Goal: Transaction & Acquisition: Register for event/course

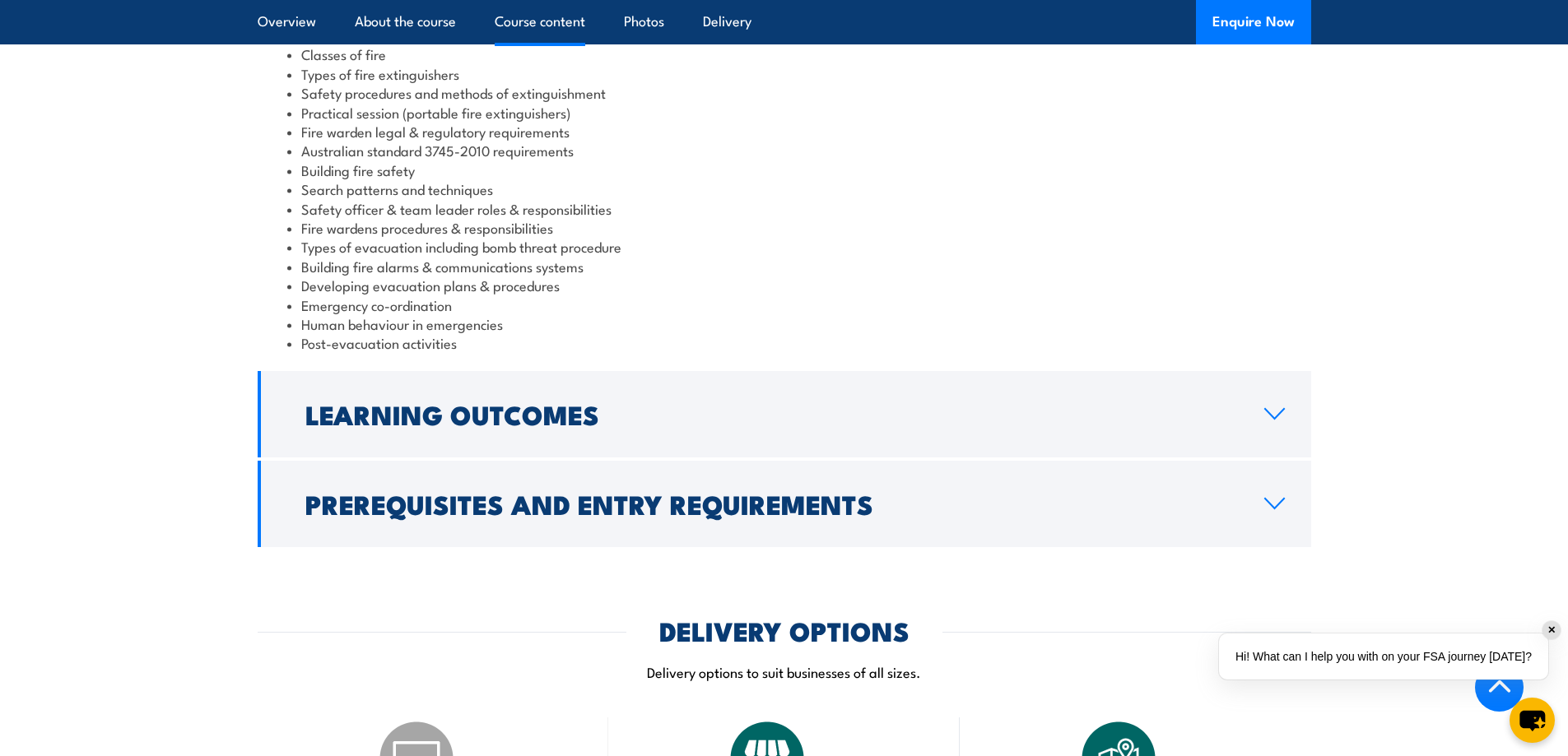
scroll to position [1564, 0]
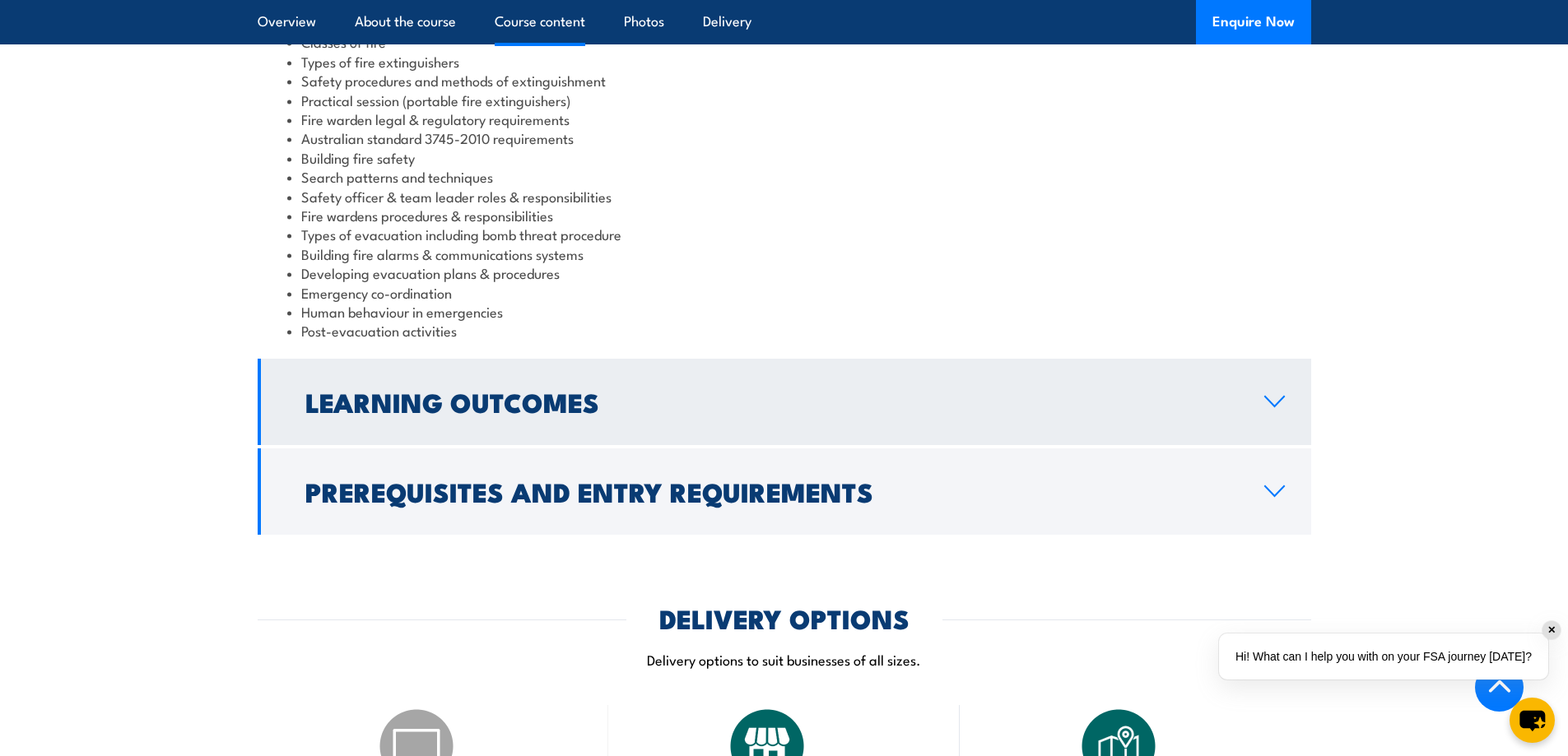
click at [1282, 395] on icon at bounding box center [1274, 402] width 22 height 13
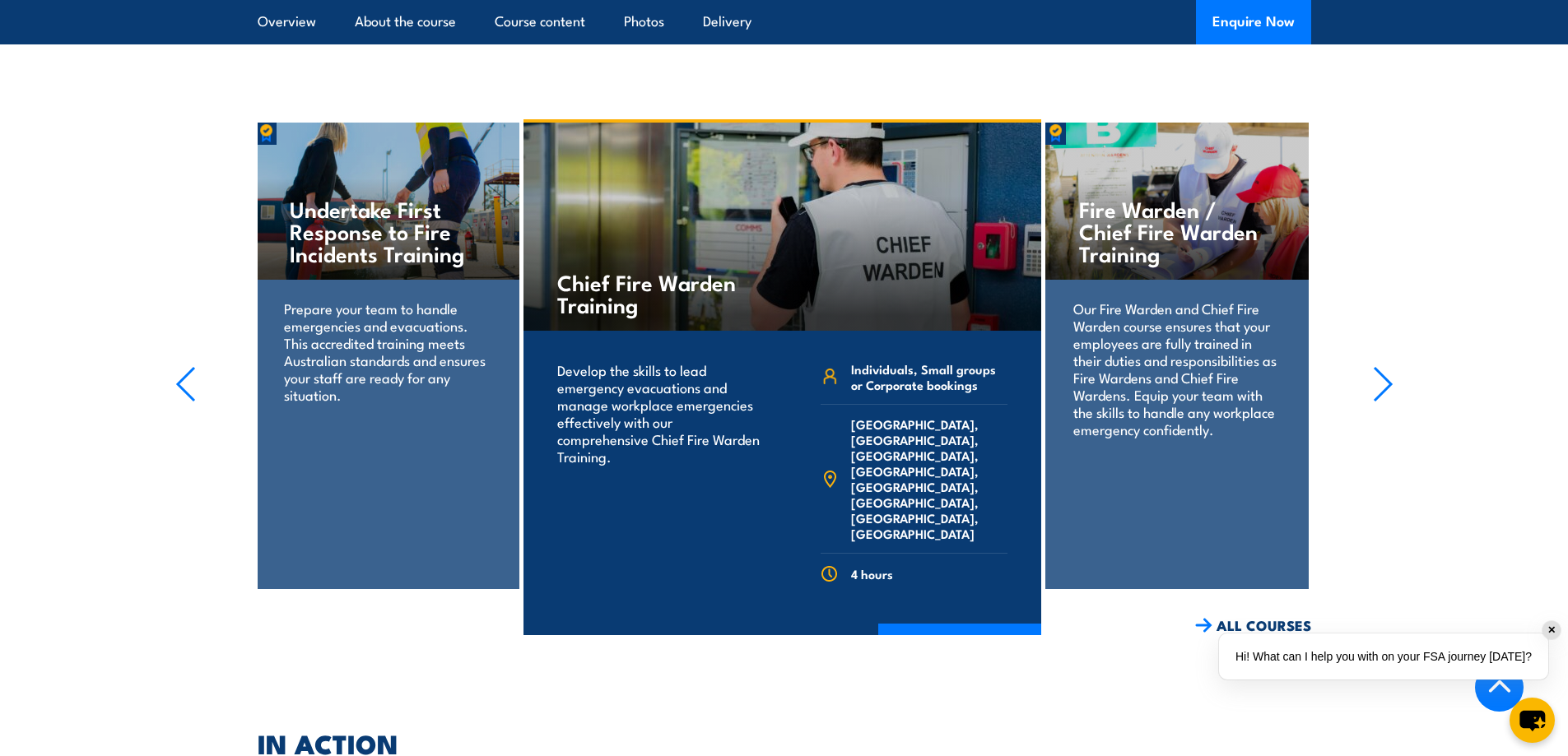
scroll to position [2305, 0]
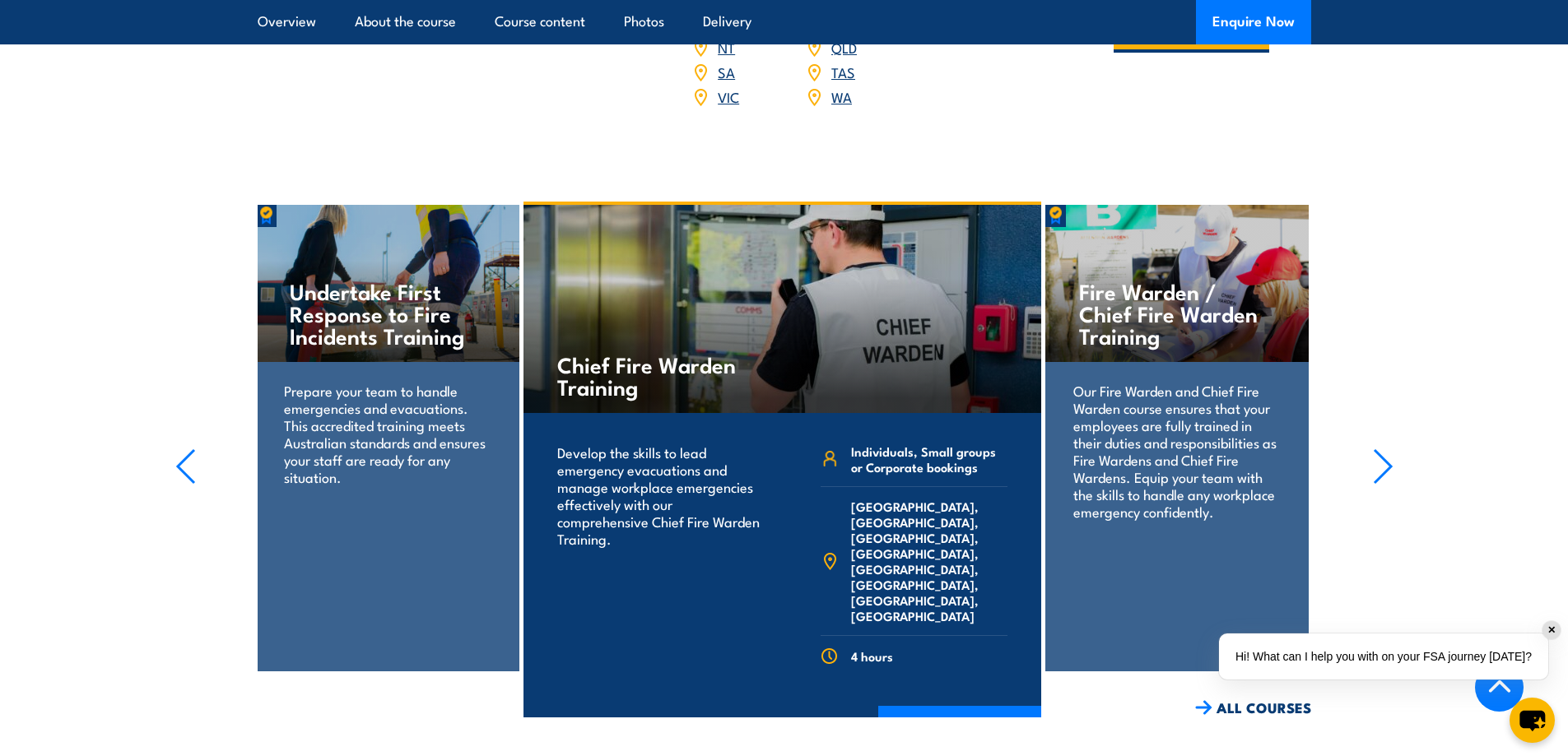
click at [1390, 448] on icon "button" at bounding box center [1383, 466] width 21 height 36
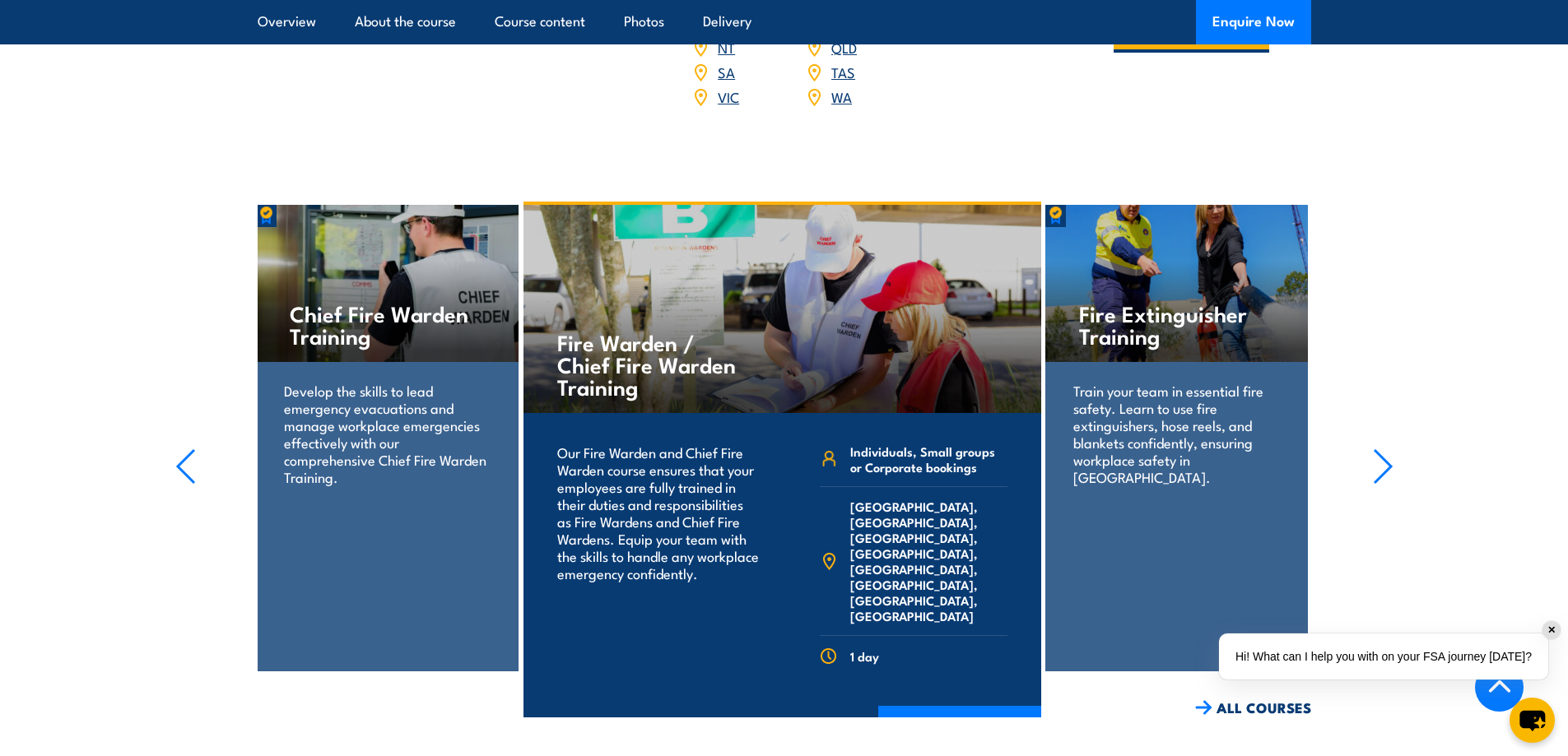
click at [1390, 448] on icon "button" at bounding box center [1383, 466] width 21 height 36
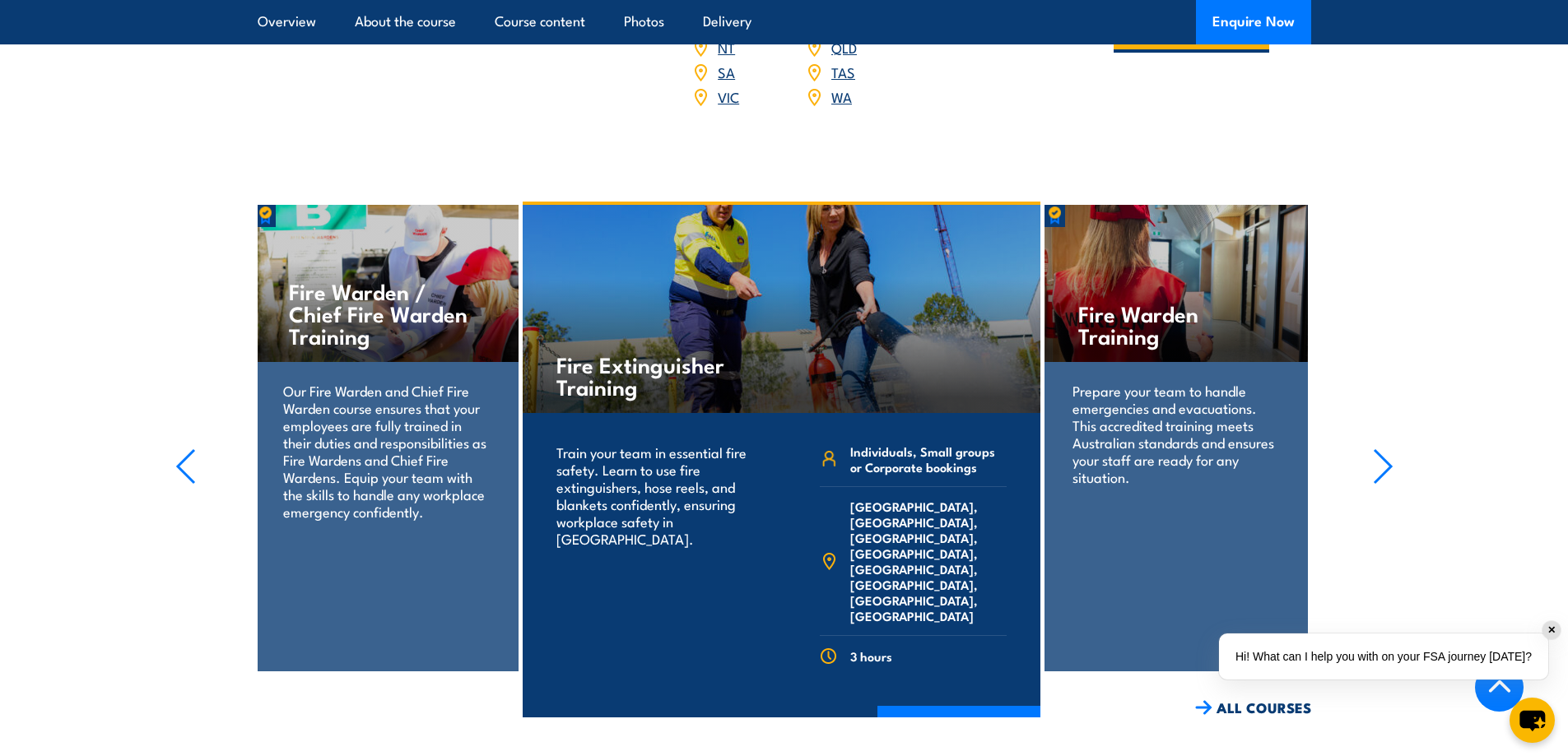
click at [1387, 448] on icon "button" at bounding box center [1383, 466] width 21 height 36
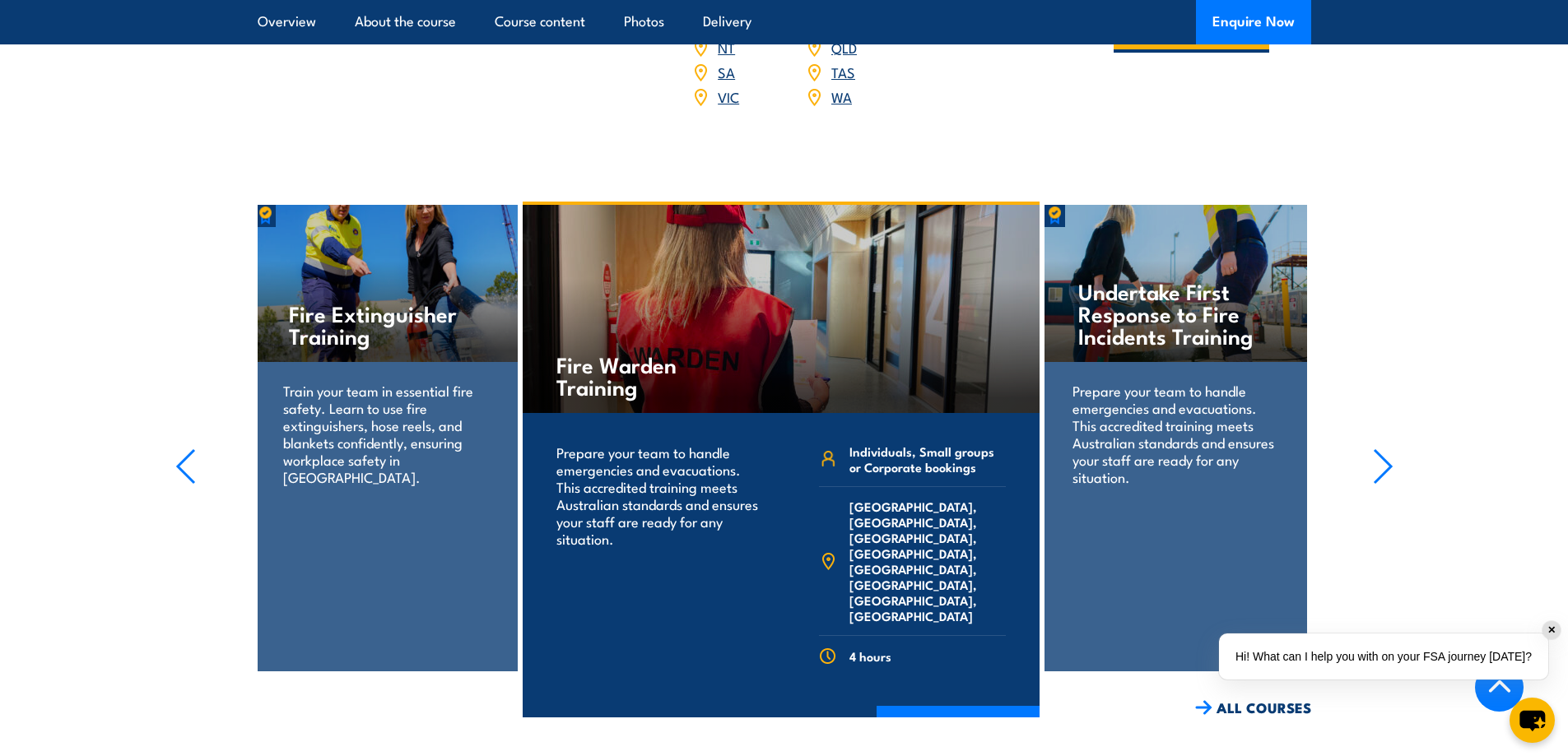
click at [1377, 448] on icon "button" at bounding box center [1383, 466] width 21 height 36
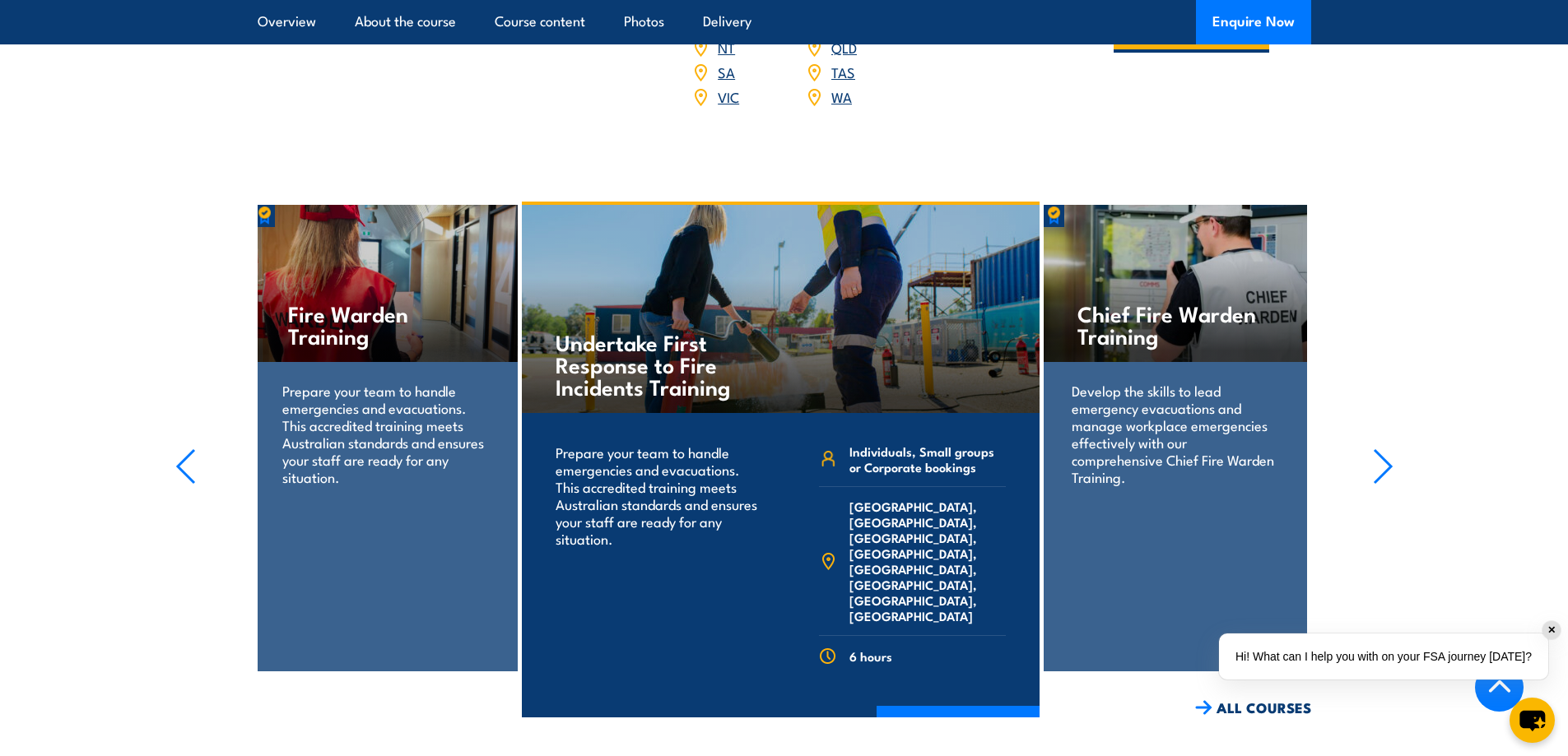
click at [1377, 448] on icon "button" at bounding box center [1383, 466] width 21 height 36
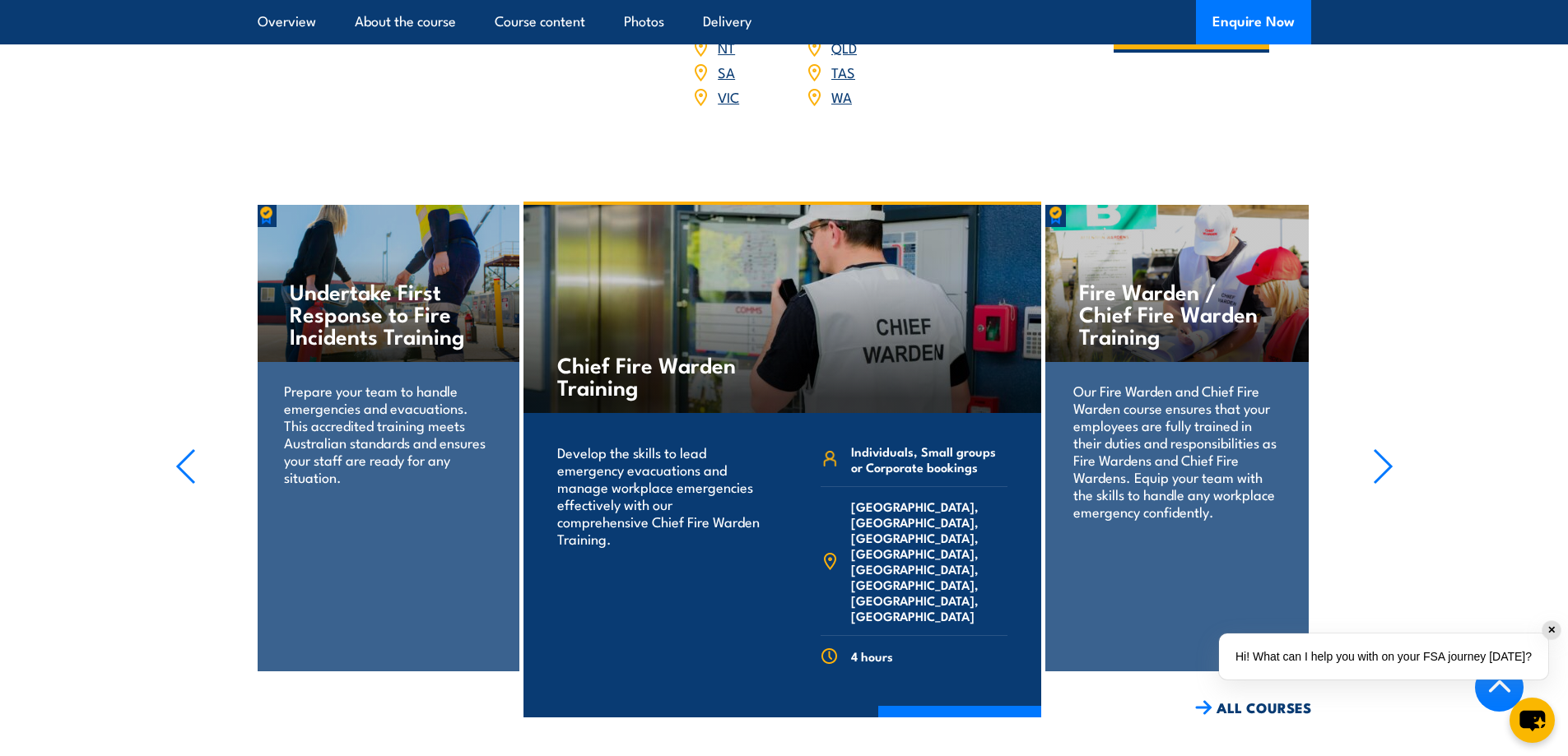
click at [1379, 448] on icon "button" at bounding box center [1383, 466] width 21 height 36
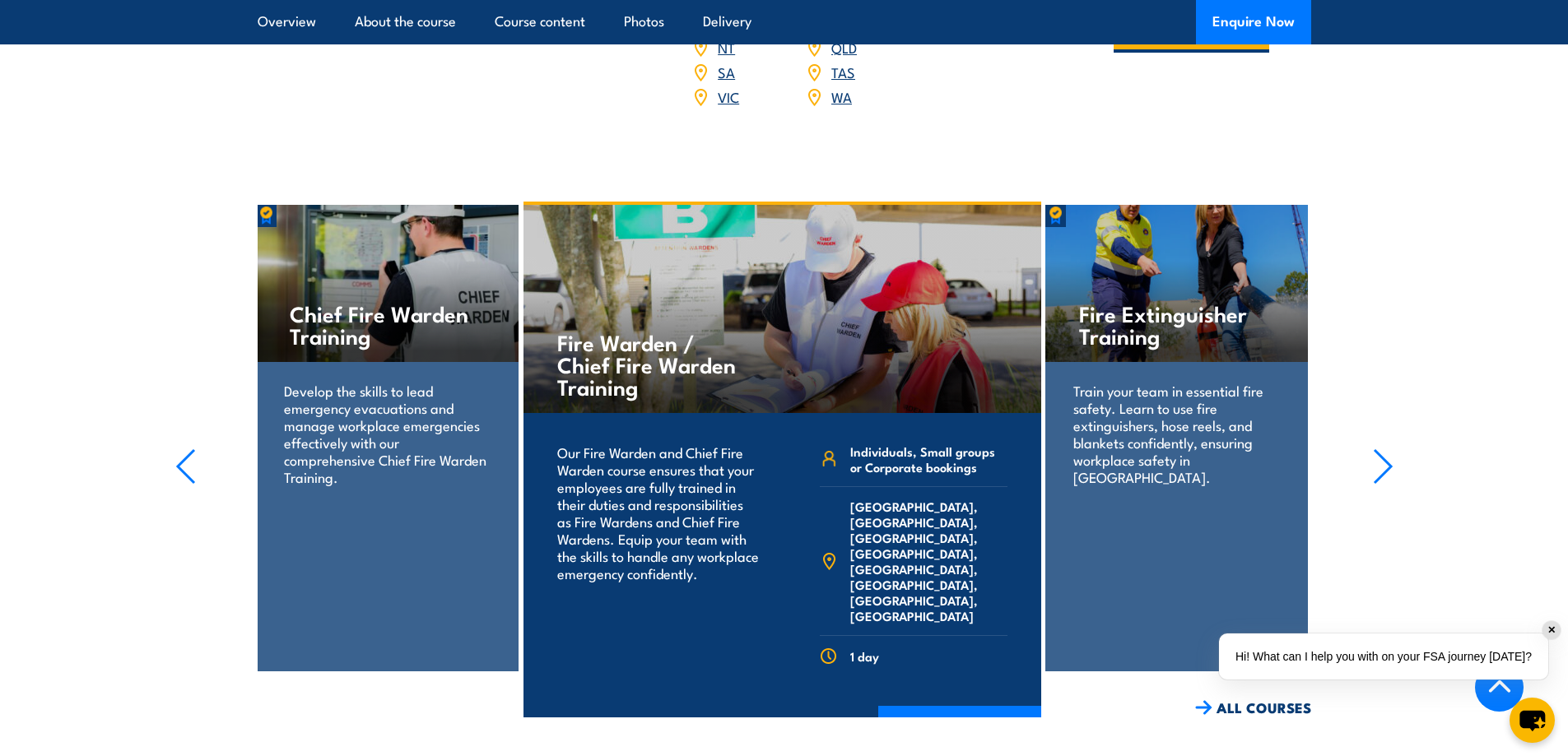
click at [1379, 448] on icon "button" at bounding box center [1383, 466] width 21 height 36
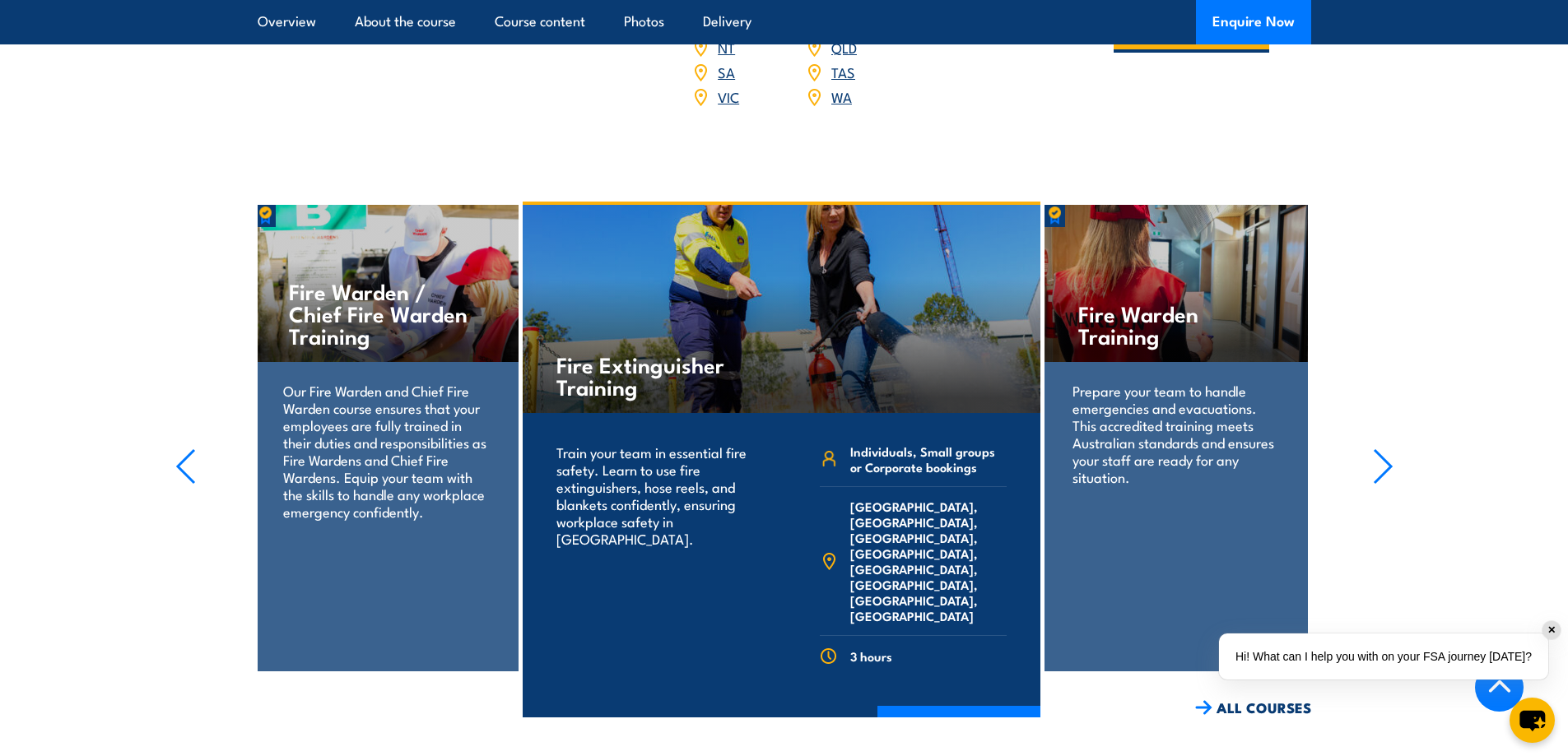
click at [1106, 382] on p "Prepare your team to handle emergencies and evacuations. This accredited traini…" at bounding box center [1176, 433] width 207 height 104
click at [1204, 700] on img at bounding box center [1203, 708] width 17 height 15
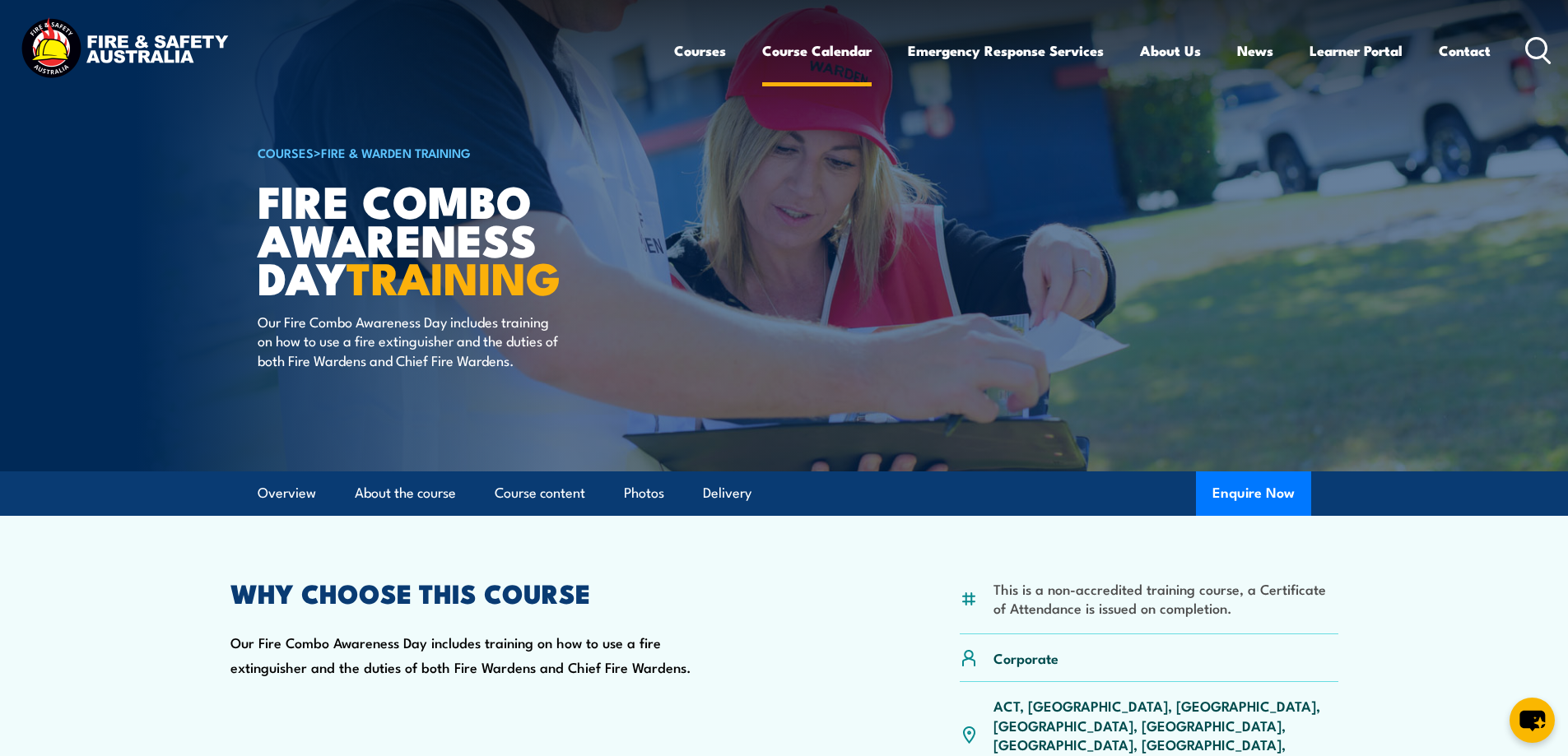
click at [793, 49] on link "Course Calendar" at bounding box center [816, 50] width 109 height 44
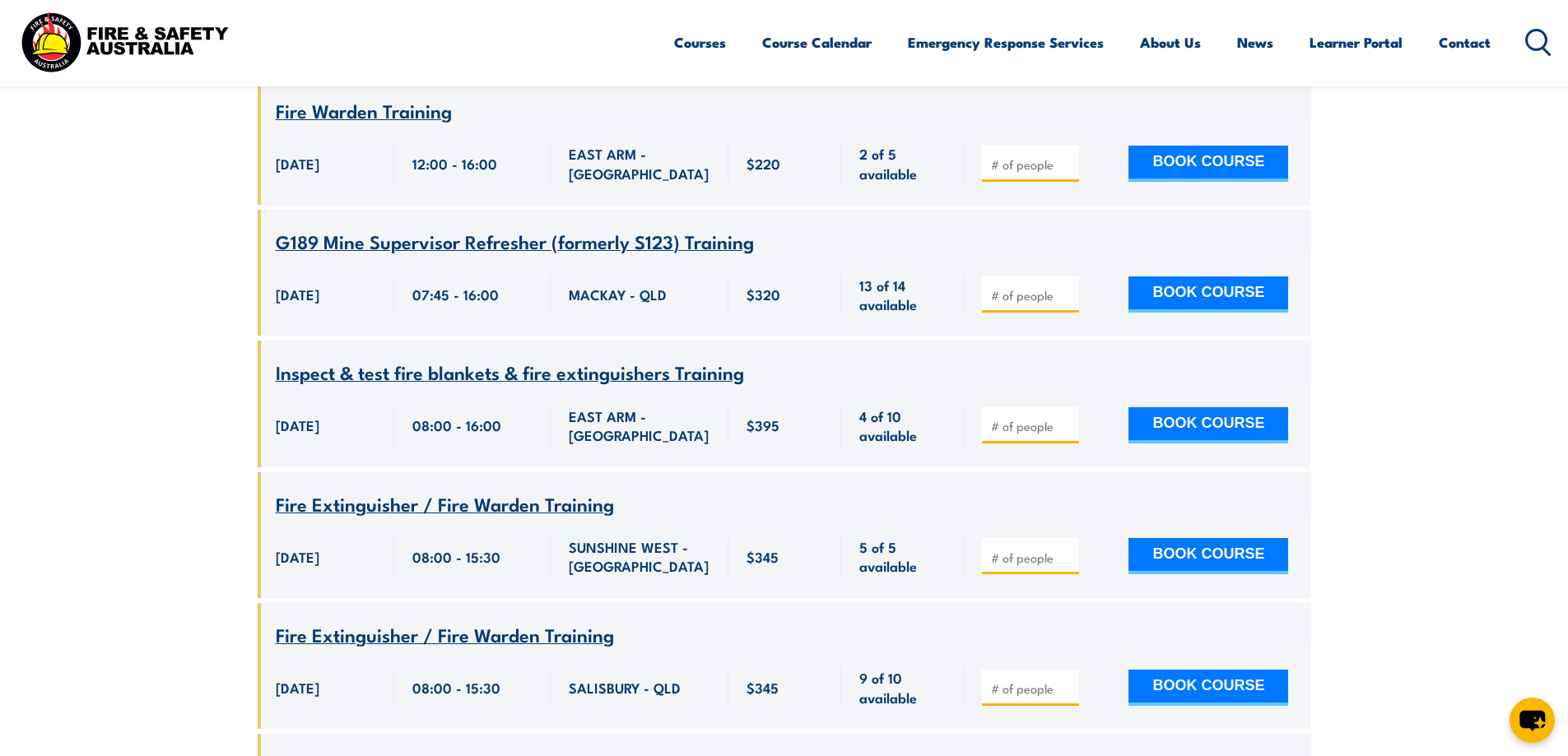
scroll to position [17860, 0]
